Goal: Check status: Check status

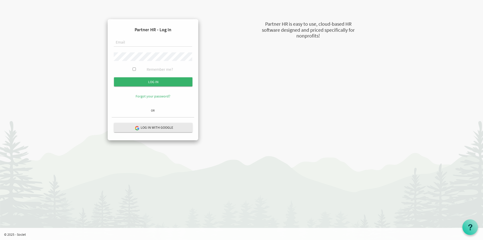
click at [129, 43] on input "text" at bounding box center [153, 42] width 79 height 9
paste input "shelina@newcircles.ca"
type input "shelina@newcircles.ca"
click at [141, 81] on input "submit" at bounding box center [153, 81] width 79 height 9
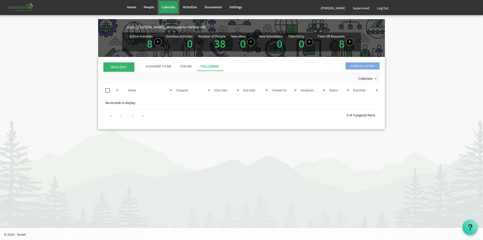
click at [171, 7] on span "Calendar" at bounding box center [169, 7] width 14 height 5
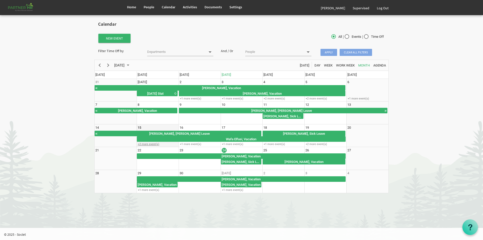
click at [155, 143] on div "+2 more event(s)" at bounding box center [158, 144] width 42 height 4
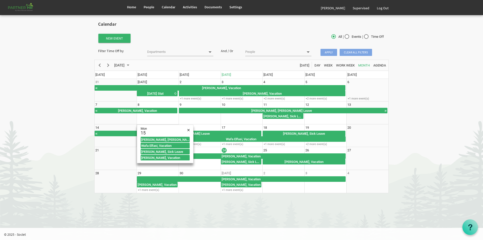
click at [139, 201] on html "Home People Calendar" at bounding box center [241, 120] width 483 height 240
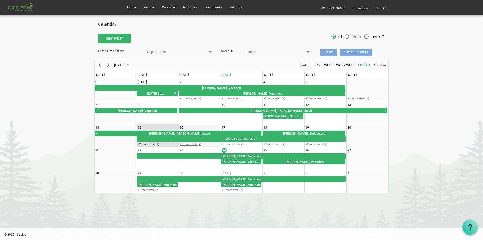
click at [191, 145] on div "+1 more event(s)" at bounding box center [200, 144] width 42 height 4
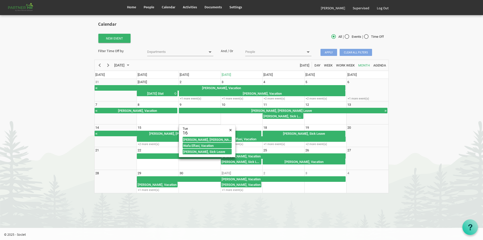
click at [200, 195] on body "Home People Calendar" at bounding box center [241, 99] width 483 height 198
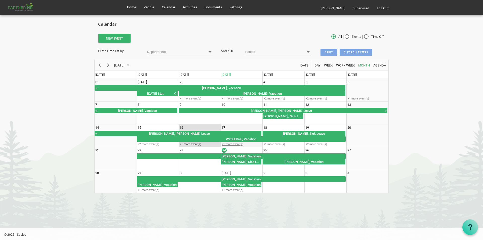
click at [234, 143] on div "+1 more event(s)" at bounding box center [242, 144] width 42 height 4
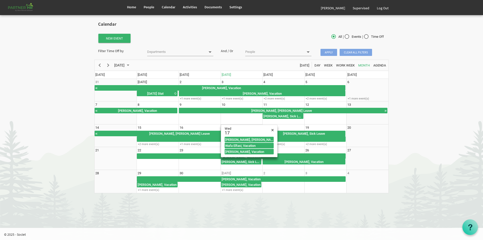
click at [206, 194] on body "Home People Calendar" at bounding box center [241, 99] width 483 height 198
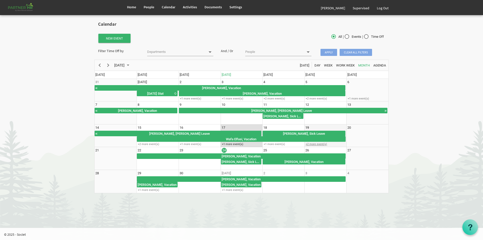
click at [309, 143] on div "+2 more event(s)" at bounding box center [326, 144] width 42 height 4
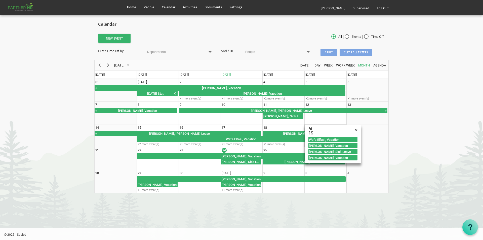
click at [281, 201] on html "Home People Calendar" at bounding box center [241, 120] width 483 height 240
